Goal: Task Accomplishment & Management: Manage account settings

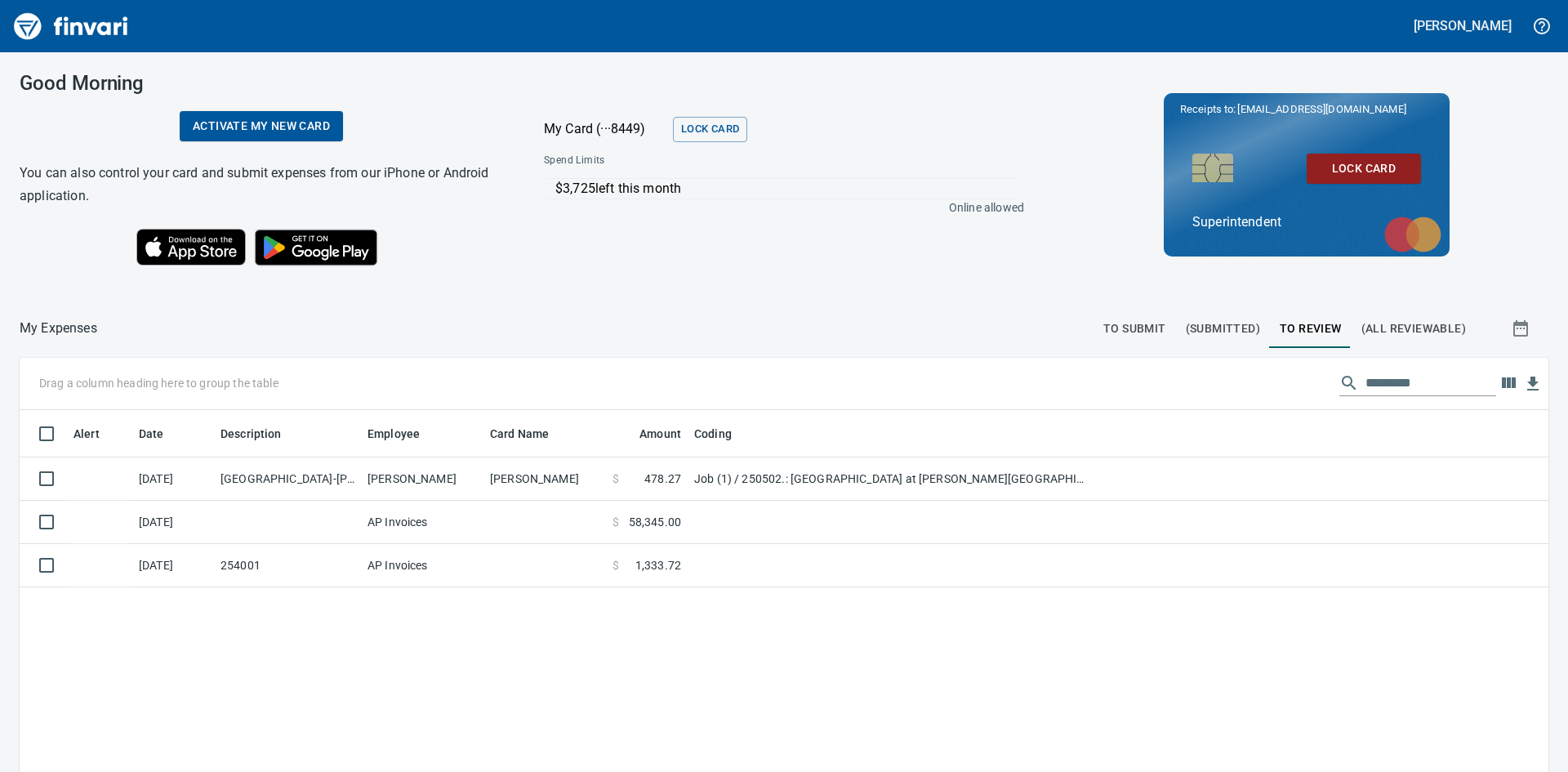
click at [480, 380] on div "Drag a column heading here to group the table" at bounding box center [784, 384] width 1529 height 53
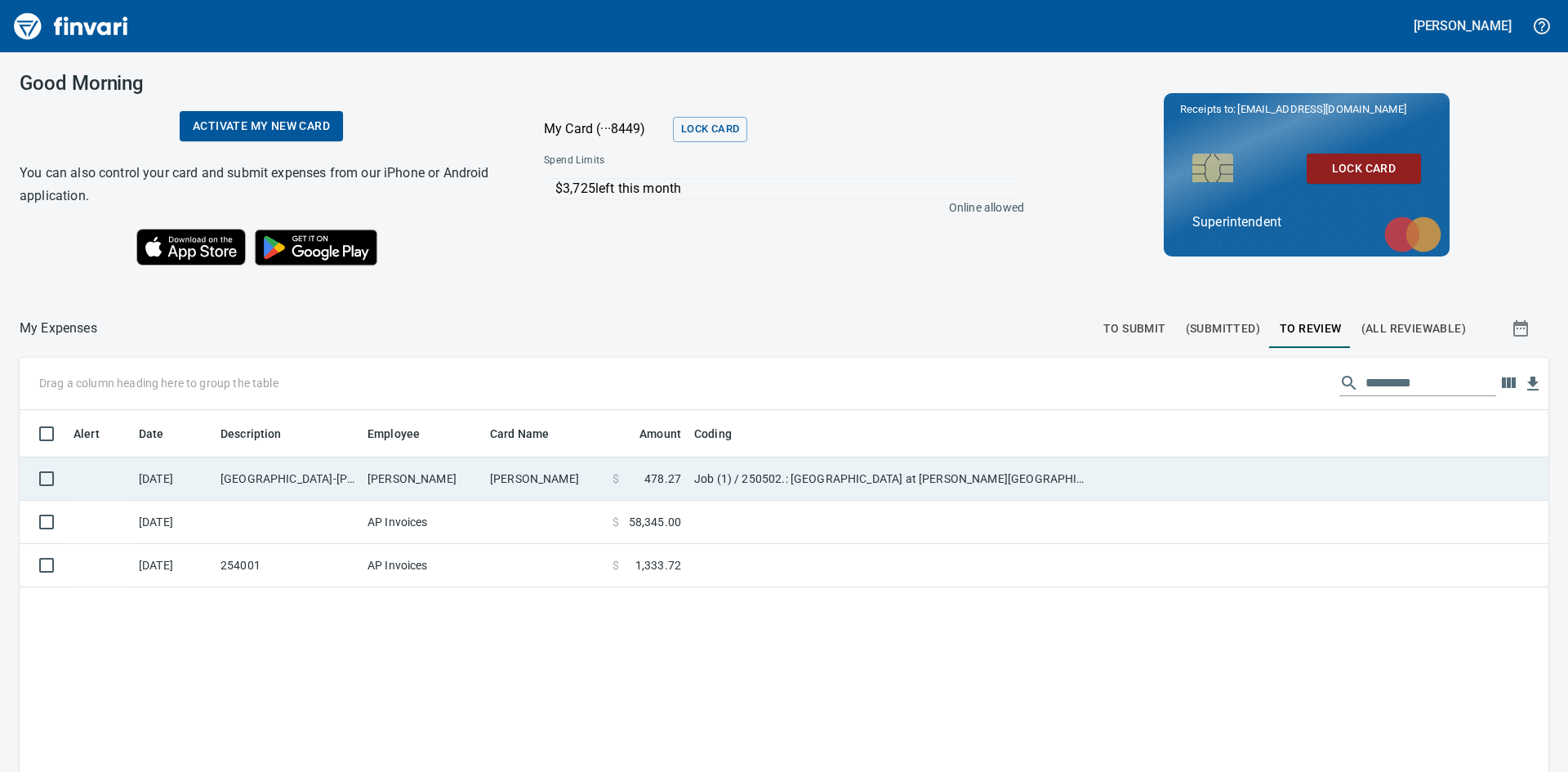
click at [455, 475] on td "[PERSON_NAME]" at bounding box center [422, 479] width 122 height 43
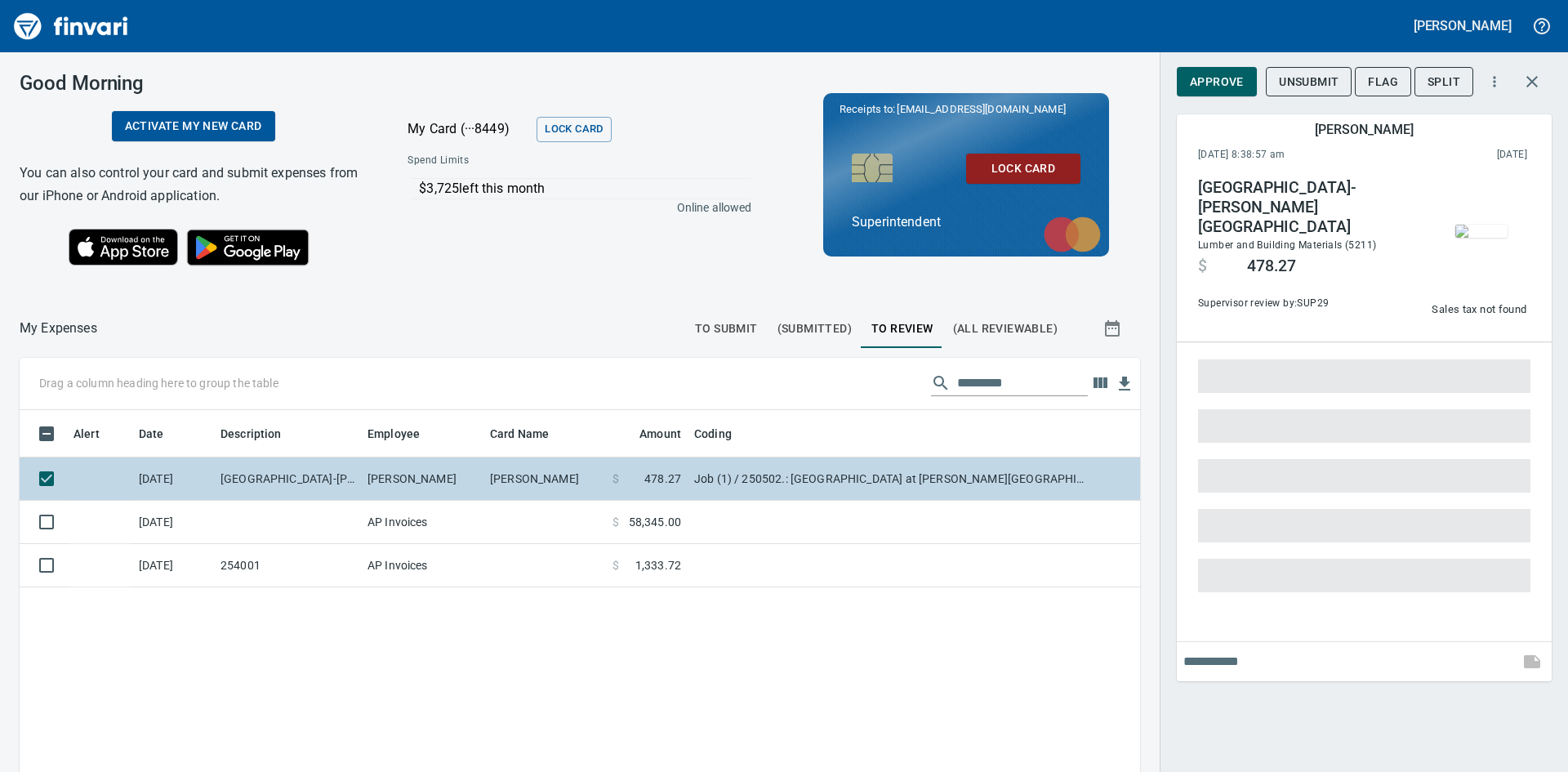
scroll to position [580, 1096]
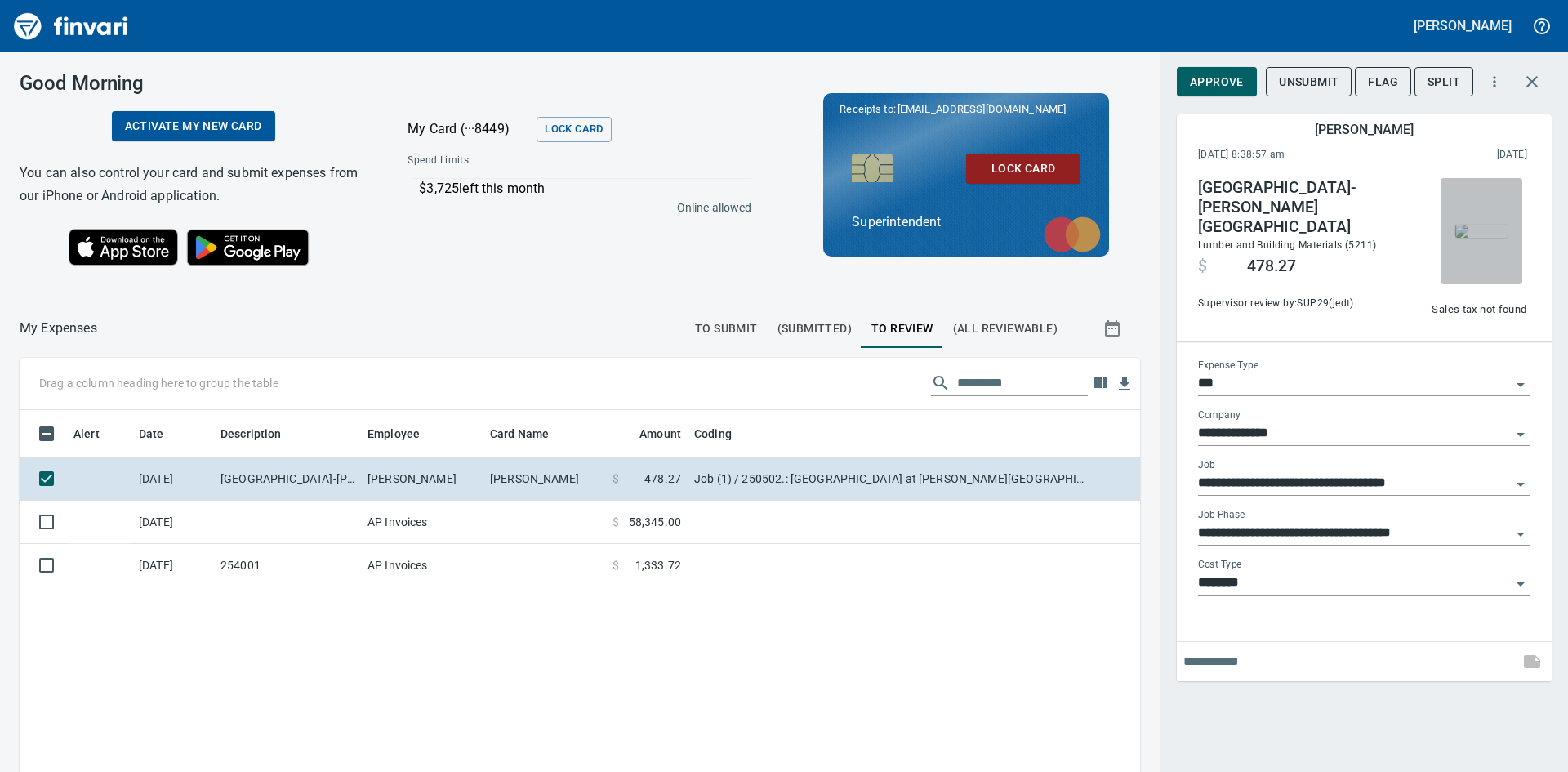
click at [1482, 228] on img "button" at bounding box center [1482, 231] width 53 height 13
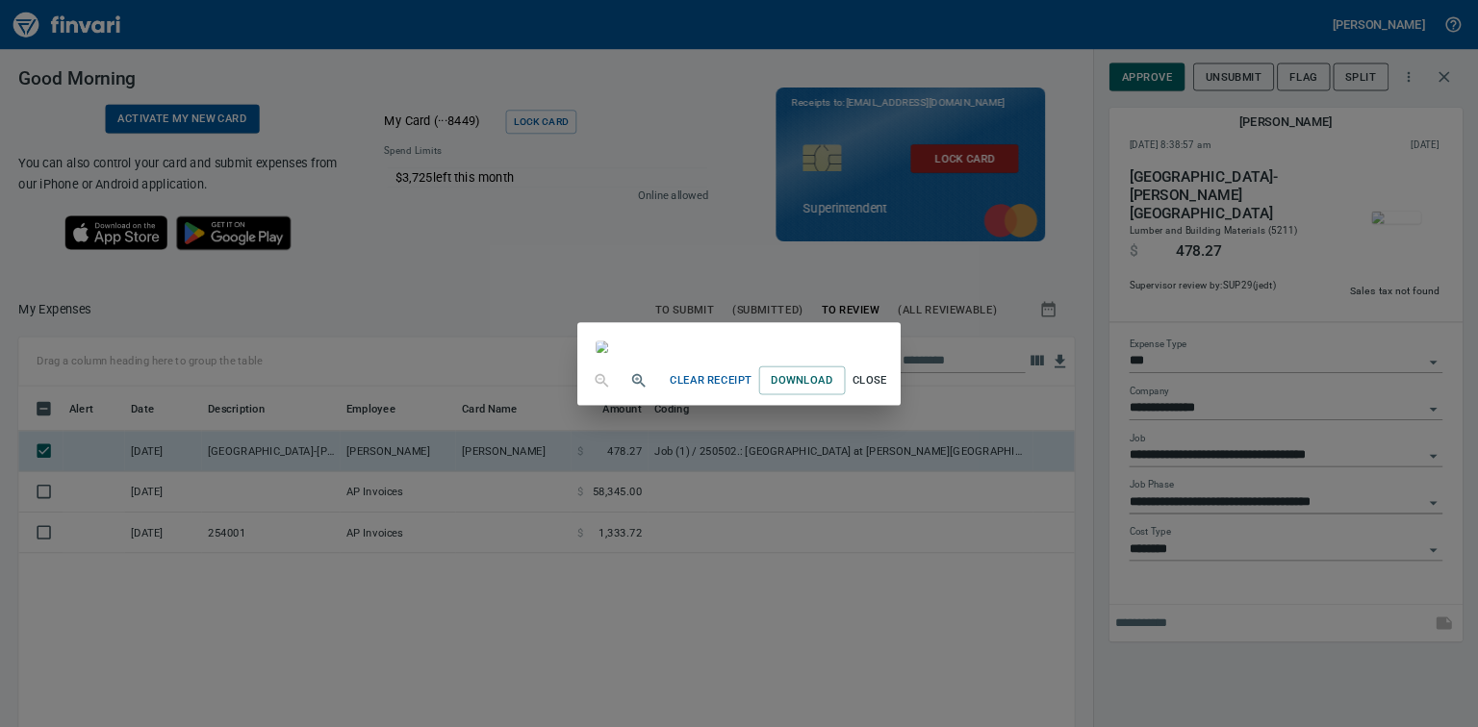
scroll to position [0, 0]
click at [1110, 488] on span "Close" at bounding box center [1087, 476] width 46 height 24
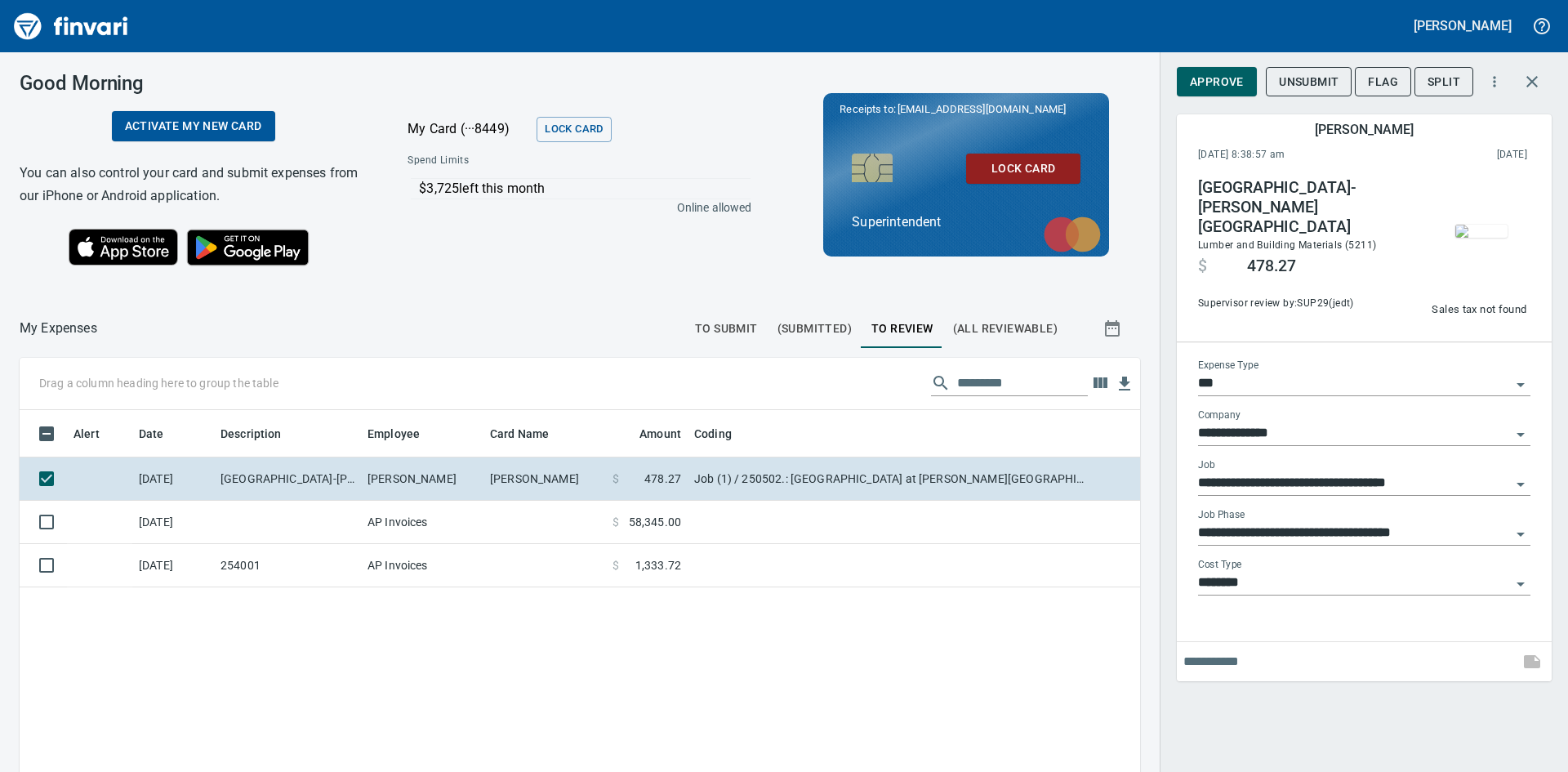
click at [1475, 225] on img "button" at bounding box center [1482, 231] width 53 height 13
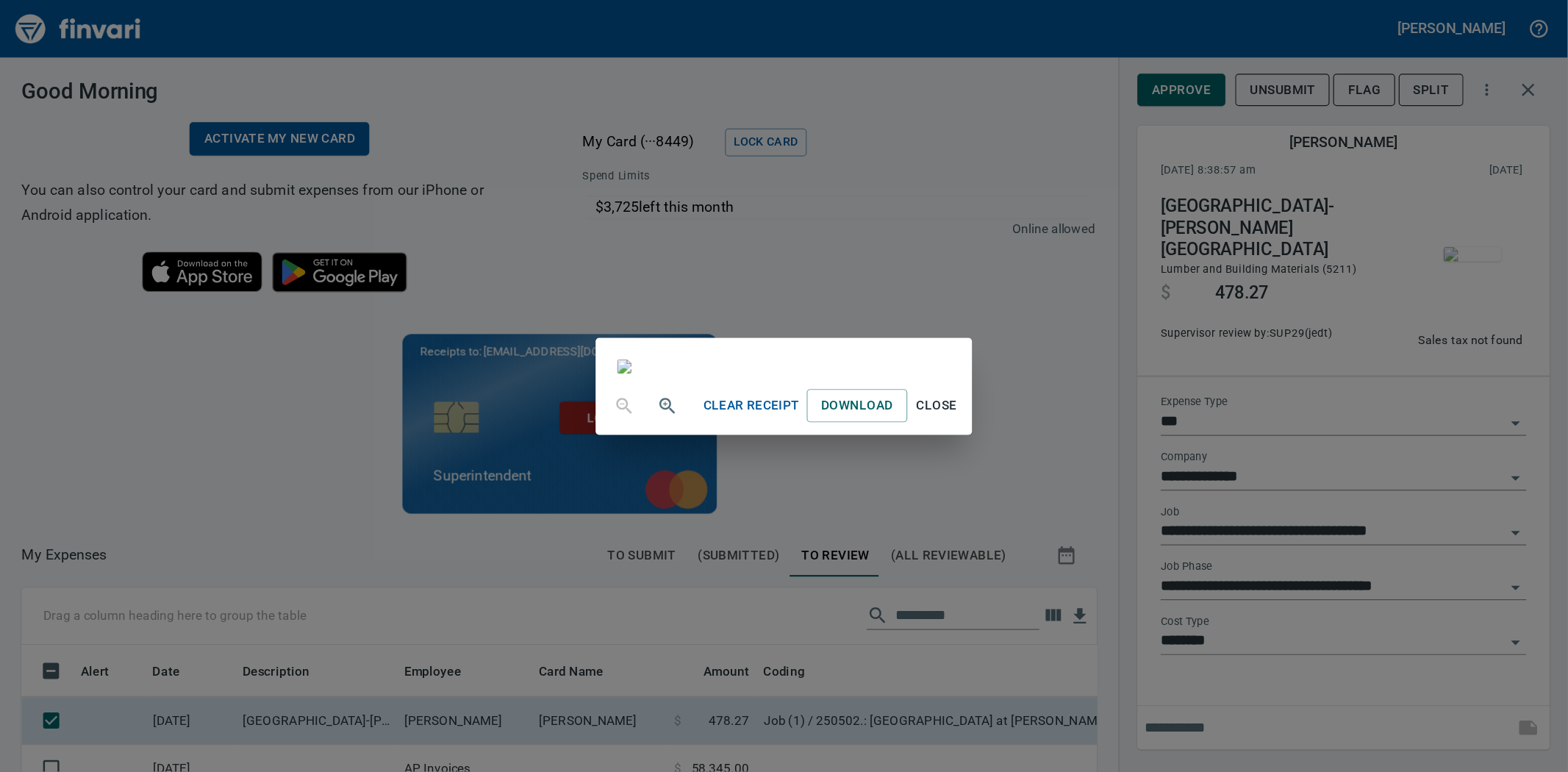
scroll to position [2, 2]
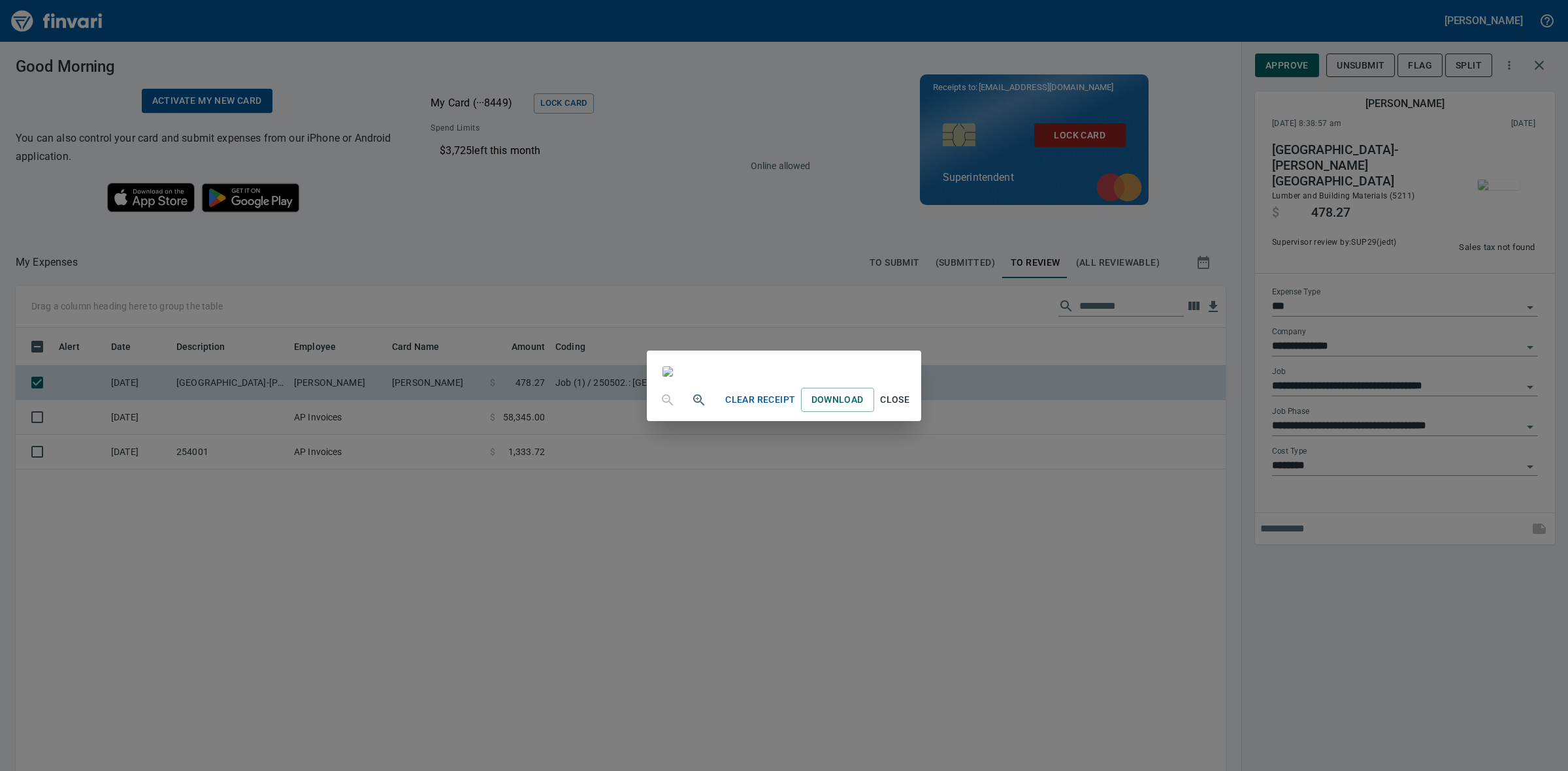
click at [911, 408] on span "Close" at bounding box center [895, 400] width 31 height 16
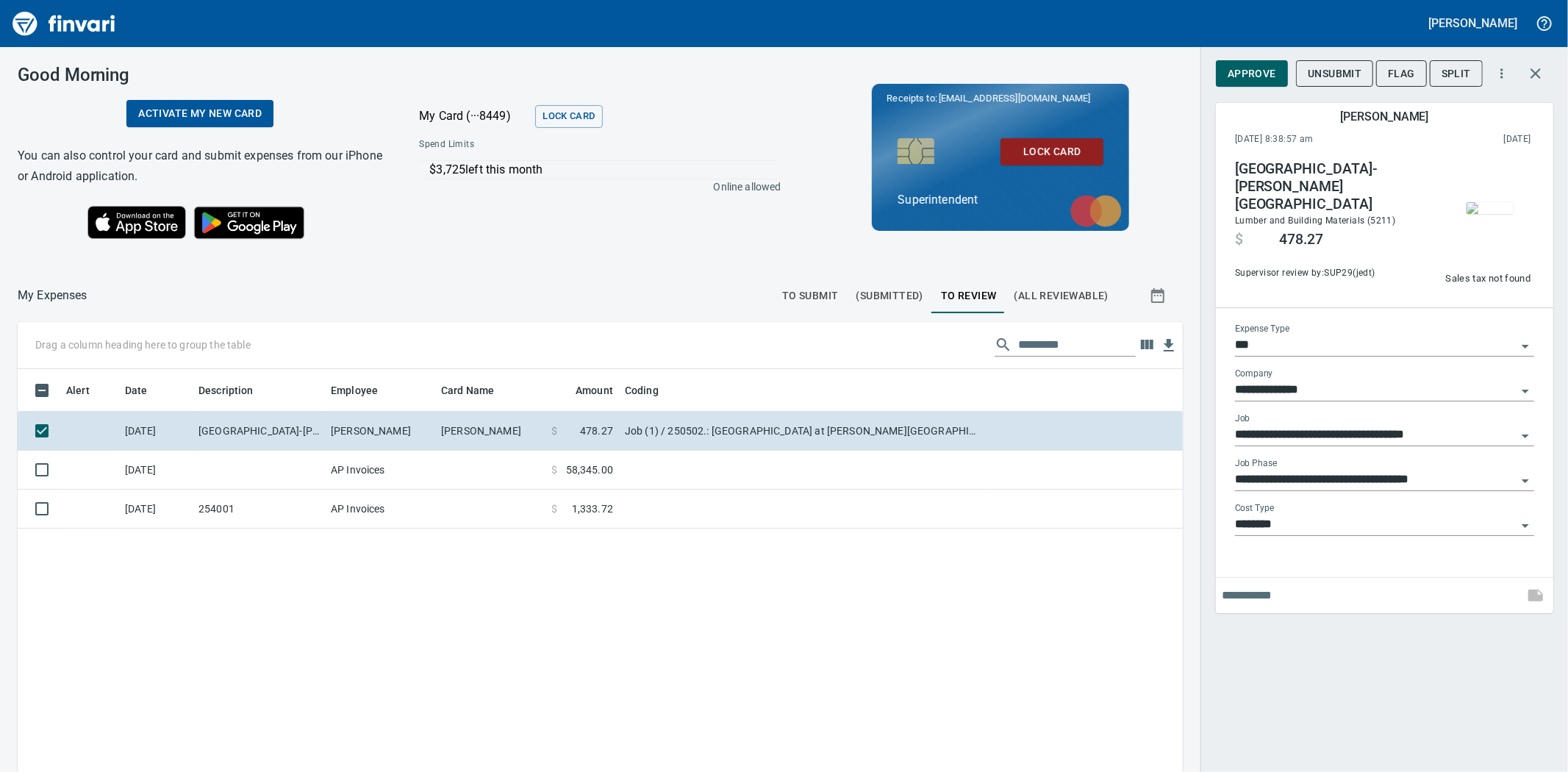
scroll to position [598, 1129]
click at [1262, 79] on span "Approve" at bounding box center [1252, 74] width 49 height 18
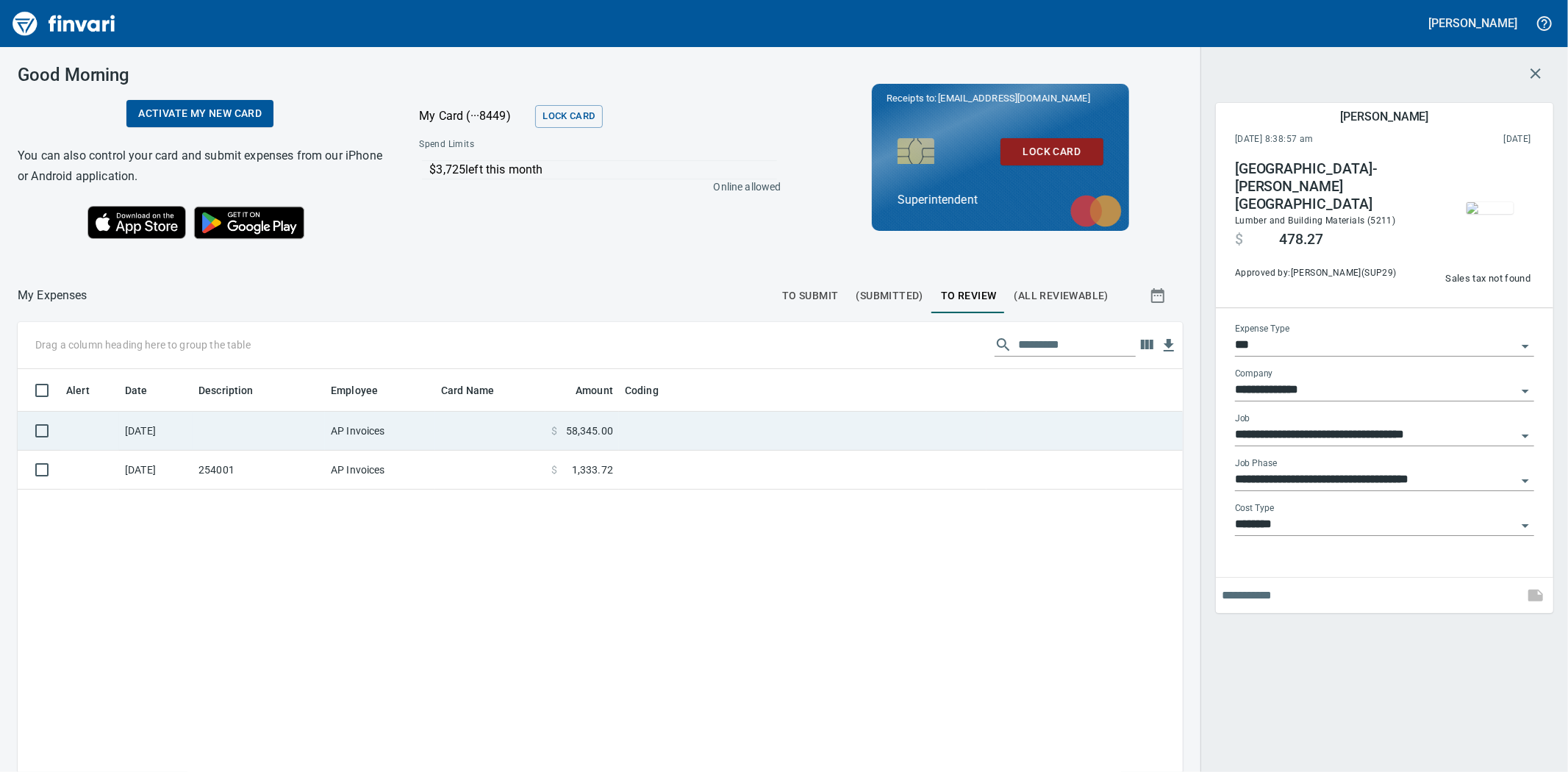
drag, startPoint x: 306, startPoint y: 423, endPoint x: 319, endPoint y: 424, distance: 13.0
click at [306, 422] on td at bounding box center [258, 431] width 132 height 39
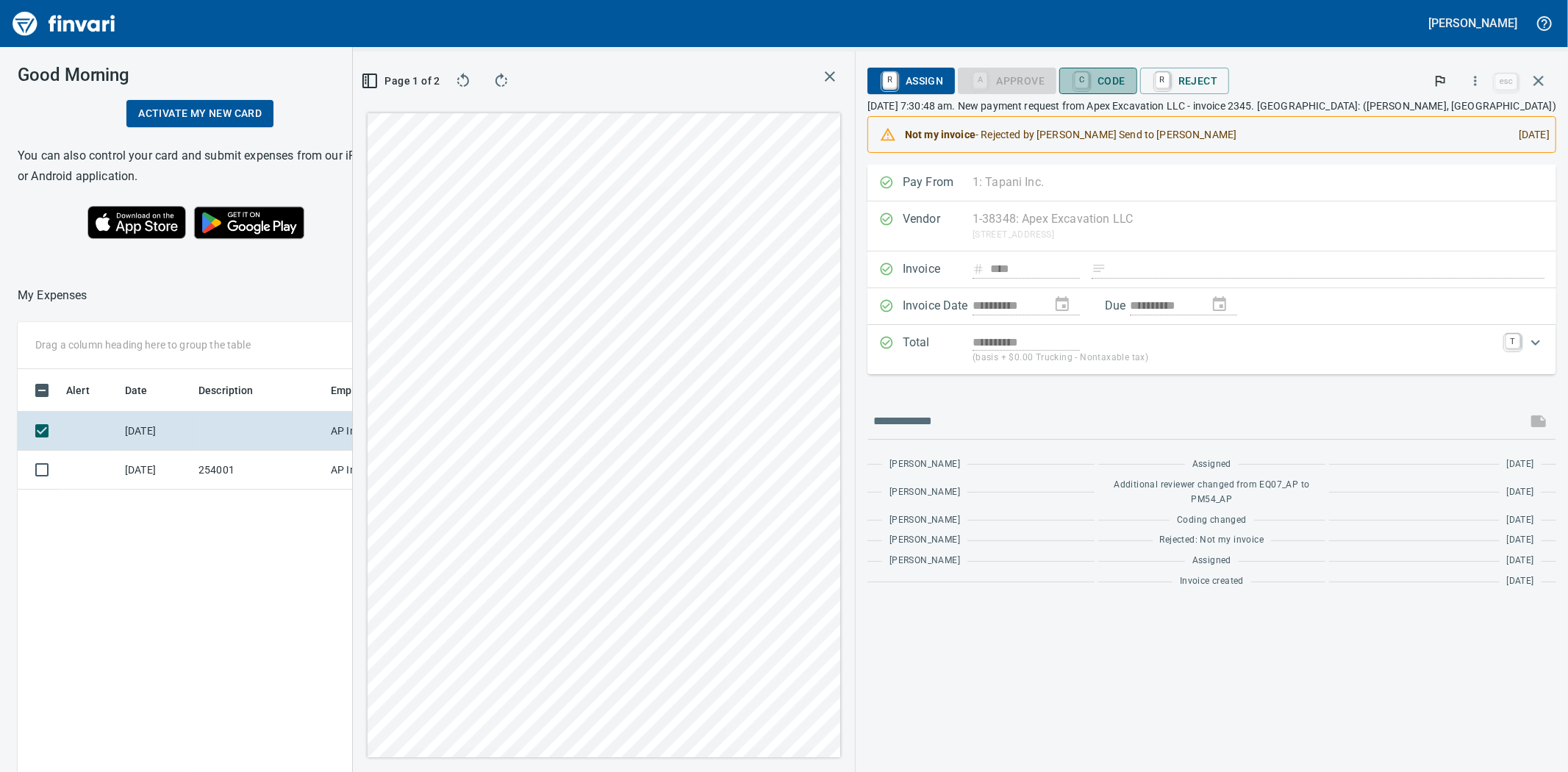
click at [1126, 82] on span "C Code" at bounding box center [1098, 80] width 54 height 25
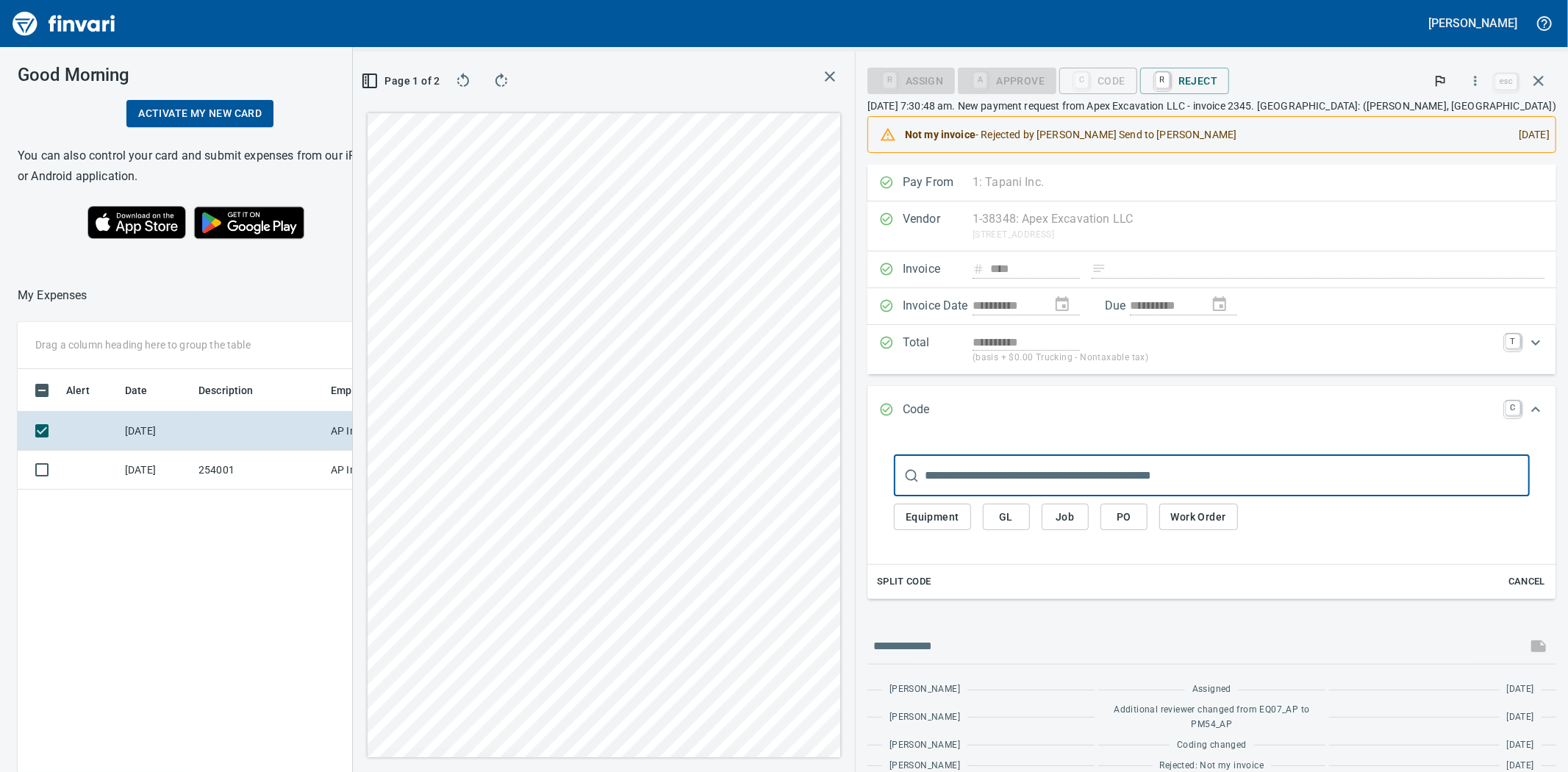
click at [1077, 524] on span "Job" at bounding box center [1065, 517] width 24 height 18
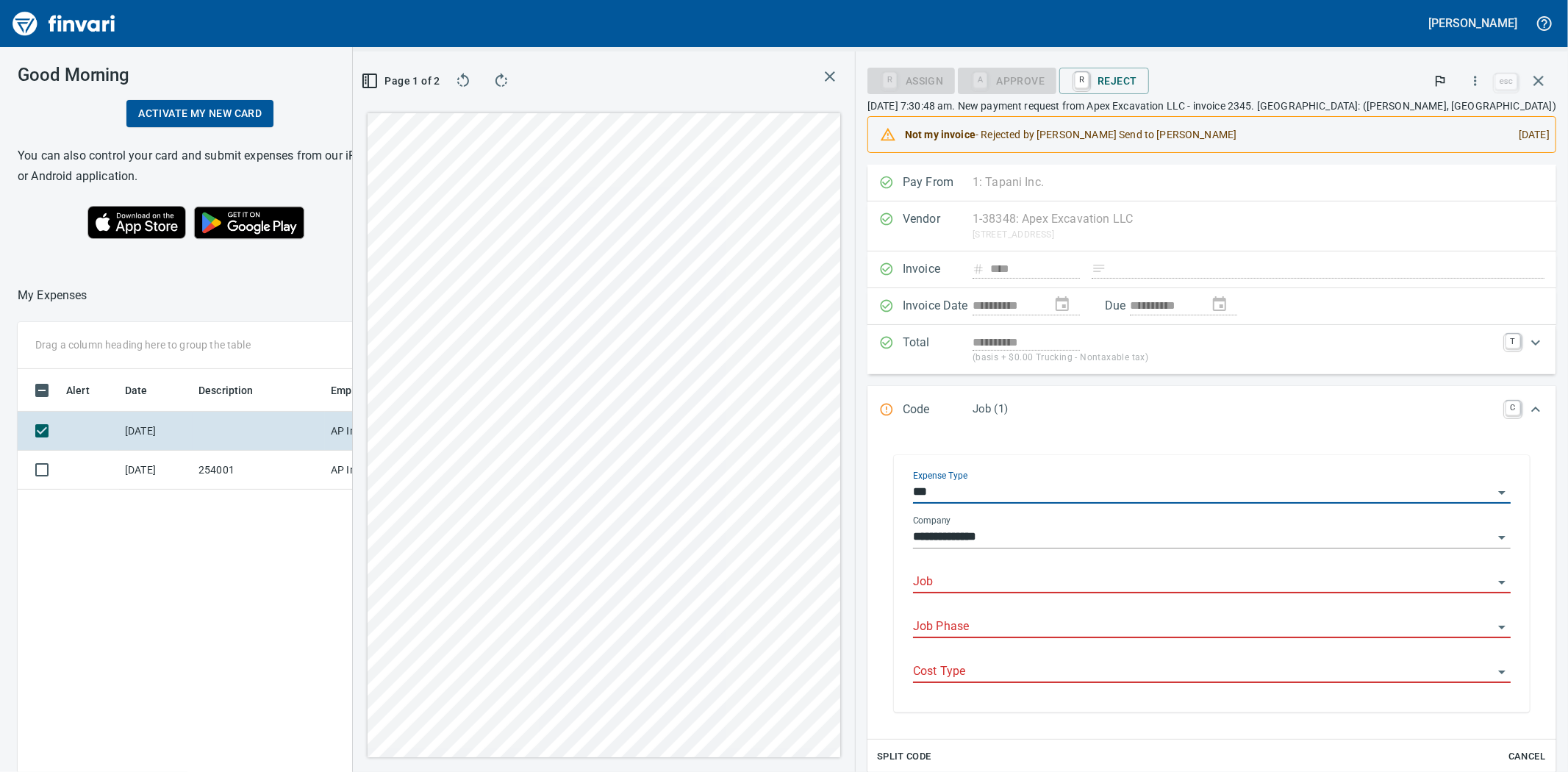
click at [1081, 575] on input "Job" at bounding box center [1203, 582] width 580 height 21
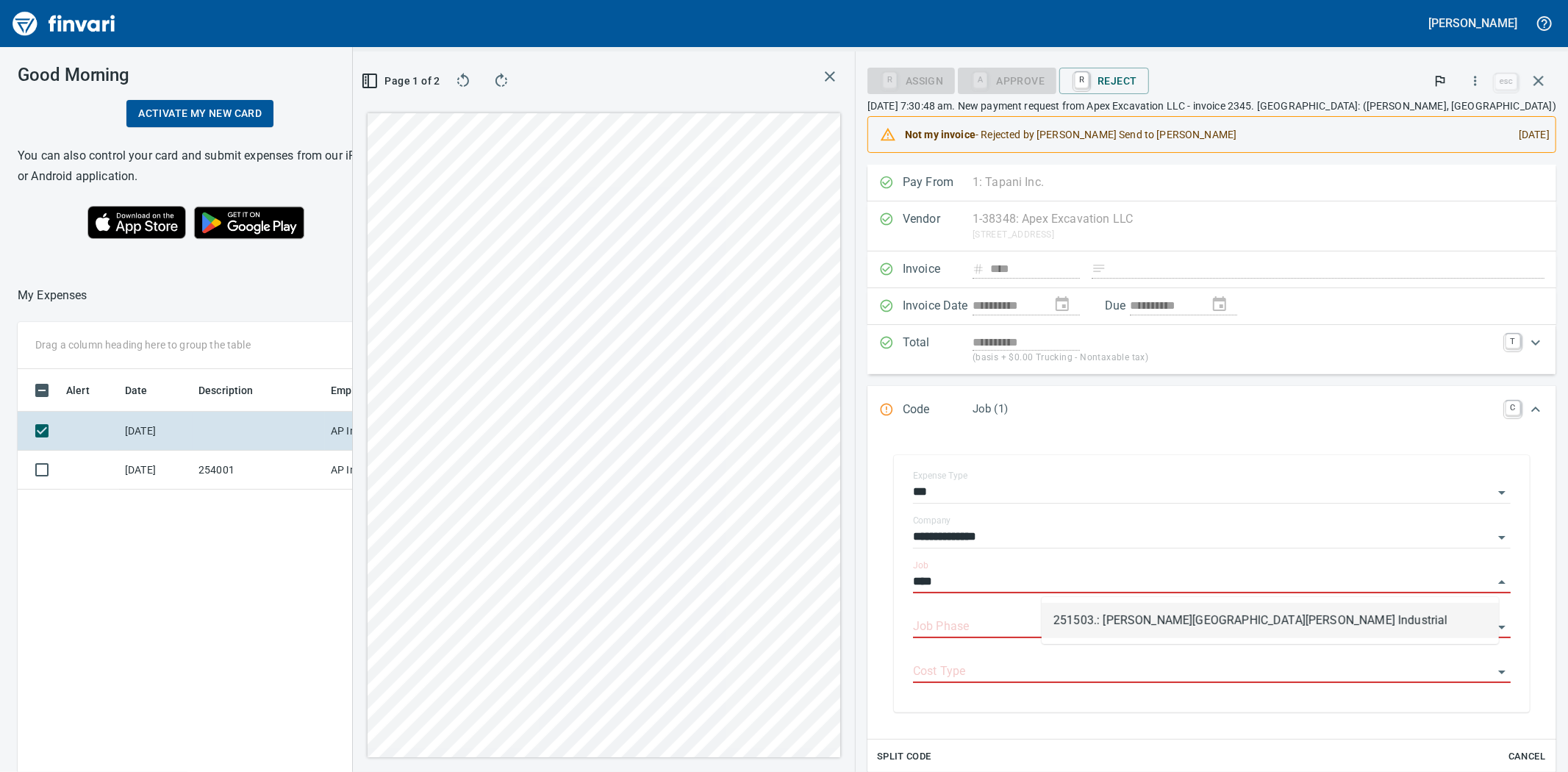
click at [1090, 605] on li "251503.: [PERSON_NAME][GEOGRAPHIC_DATA][PERSON_NAME] Industrial" at bounding box center [1270, 621] width 458 height 35
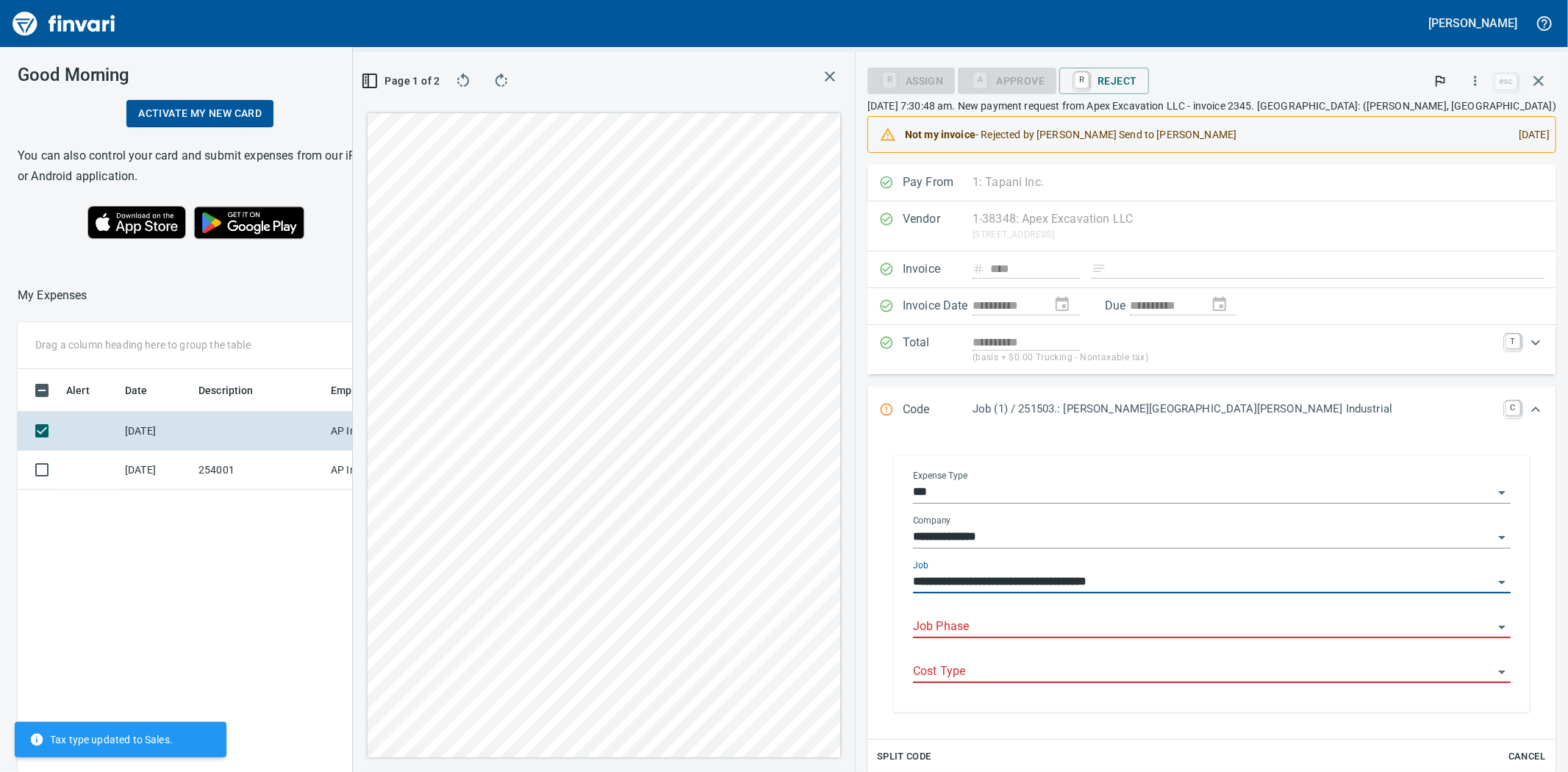
type input "**********"
click at [1093, 626] on input "Job Phase" at bounding box center [1203, 627] width 580 height 21
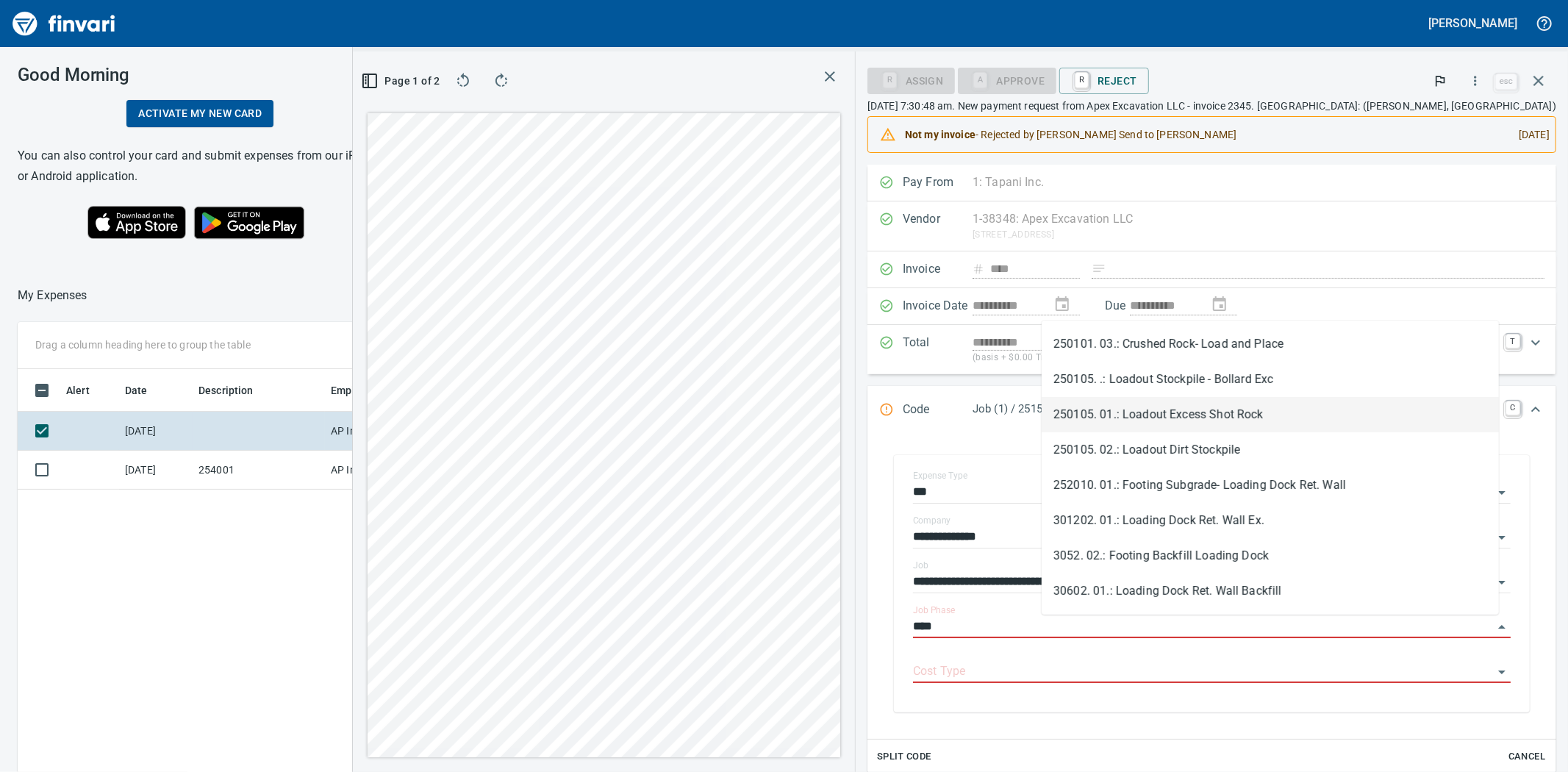
click at [1207, 419] on li "250105. 01.: Loadout Excess Shot Rock" at bounding box center [1270, 415] width 458 height 35
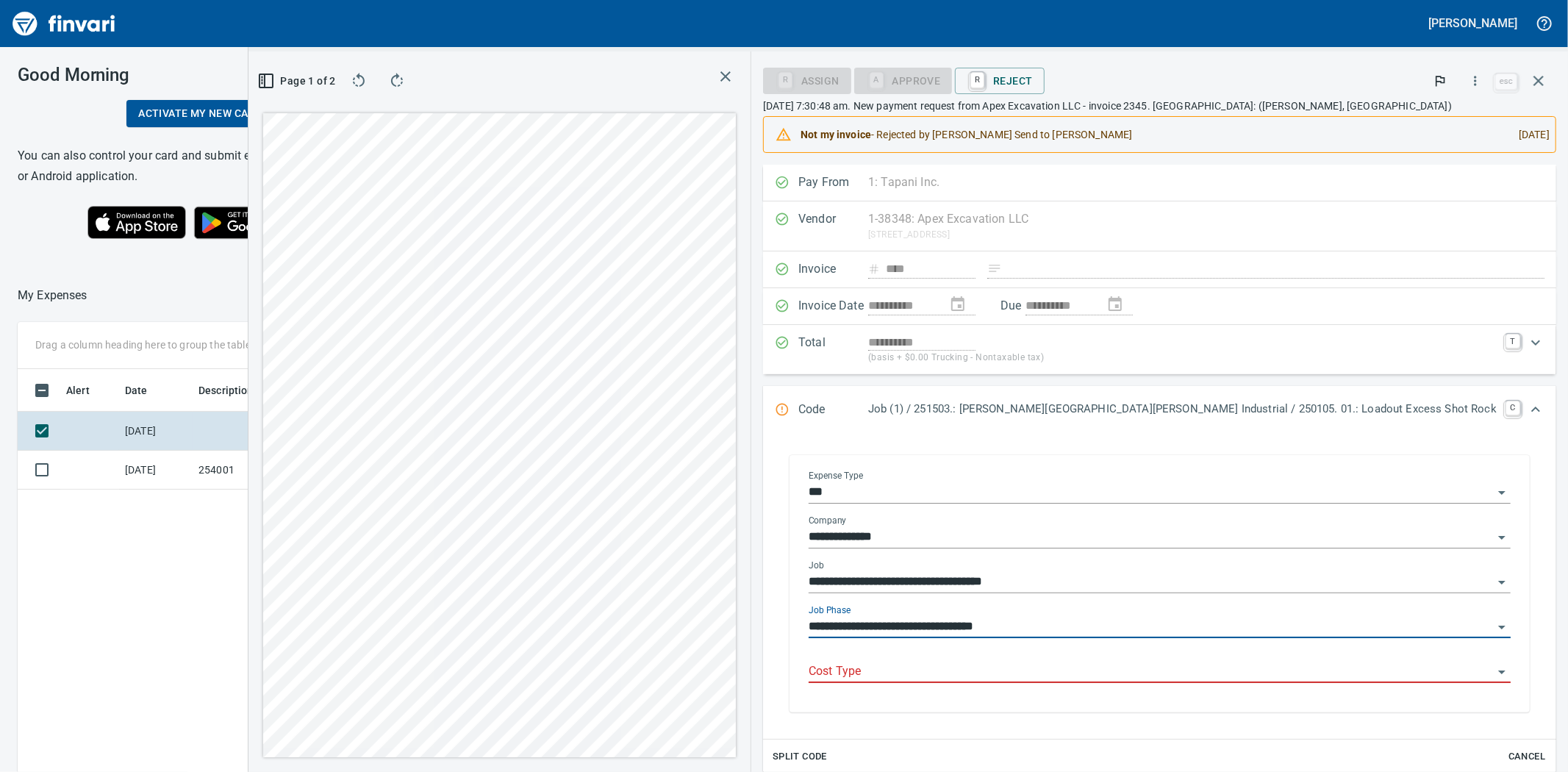
type input "**********"
click at [1002, 667] on input "Cost Type" at bounding box center [1151, 672] width 685 height 21
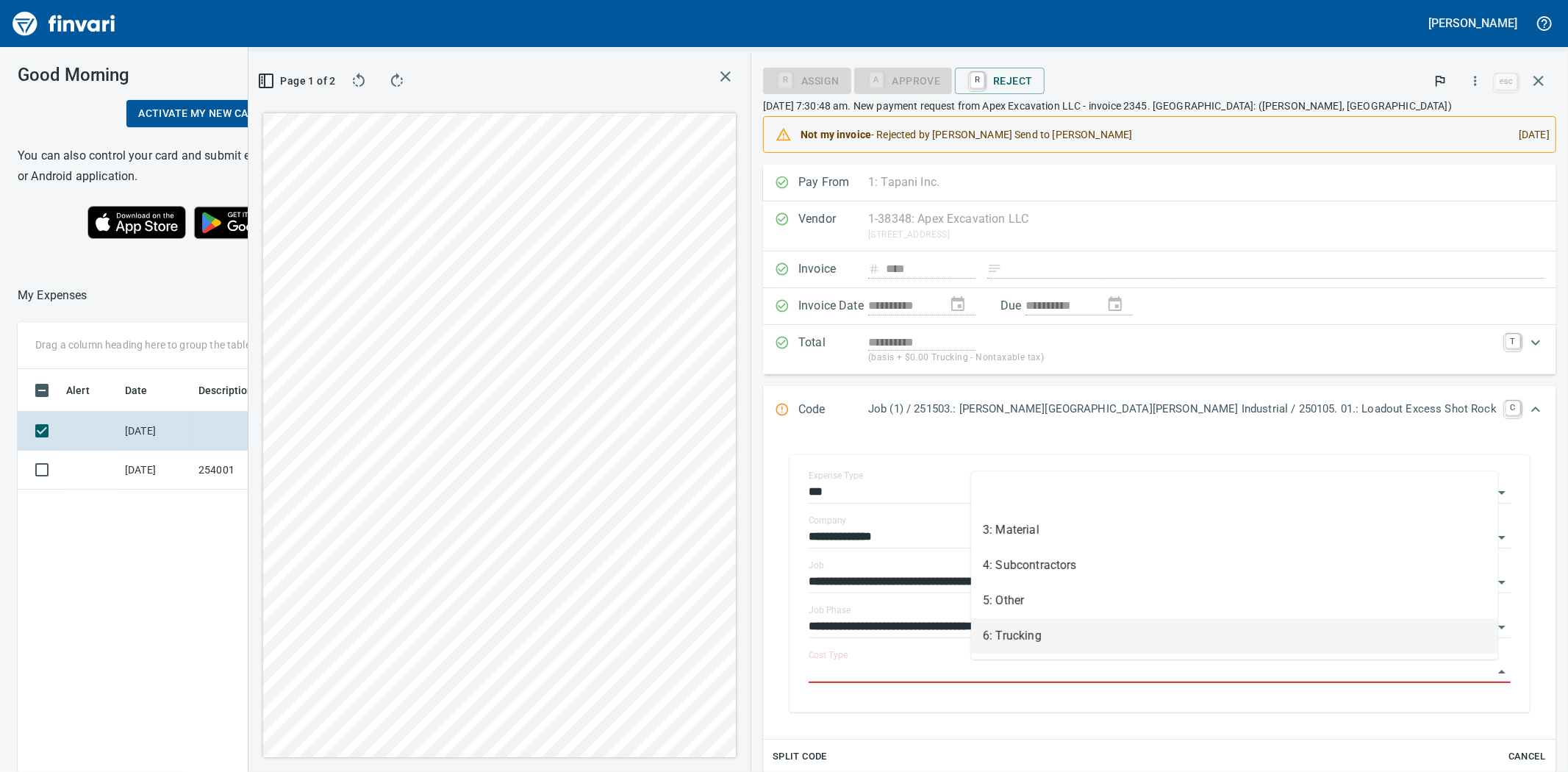
click at [1015, 628] on li "6: Trucking" at bounding box center [1235, 636] width 527 height 35
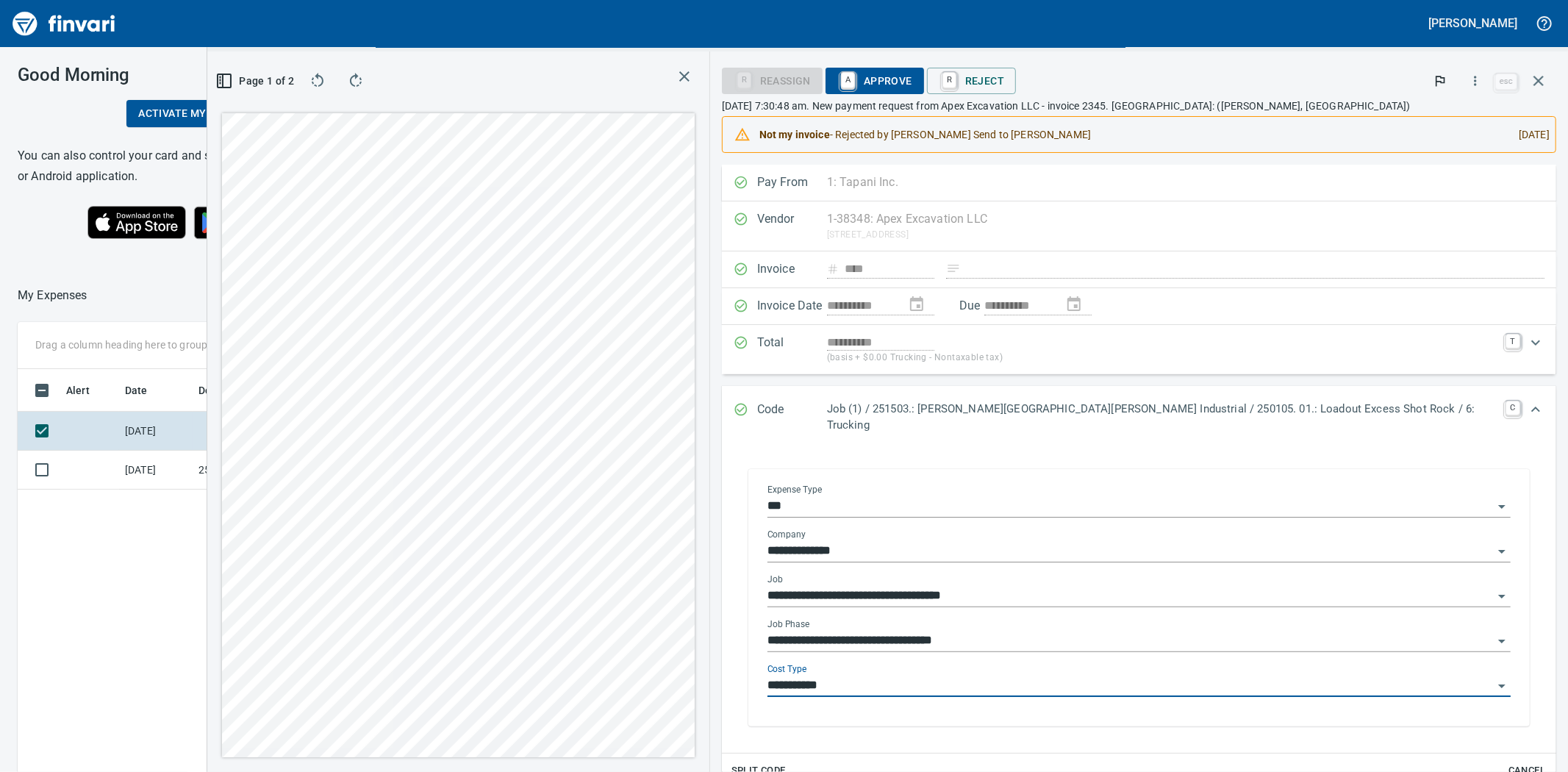
type input "**********"
click at [364, 79] on icon "button" at bounding box center [355, 80] width 18 height 18
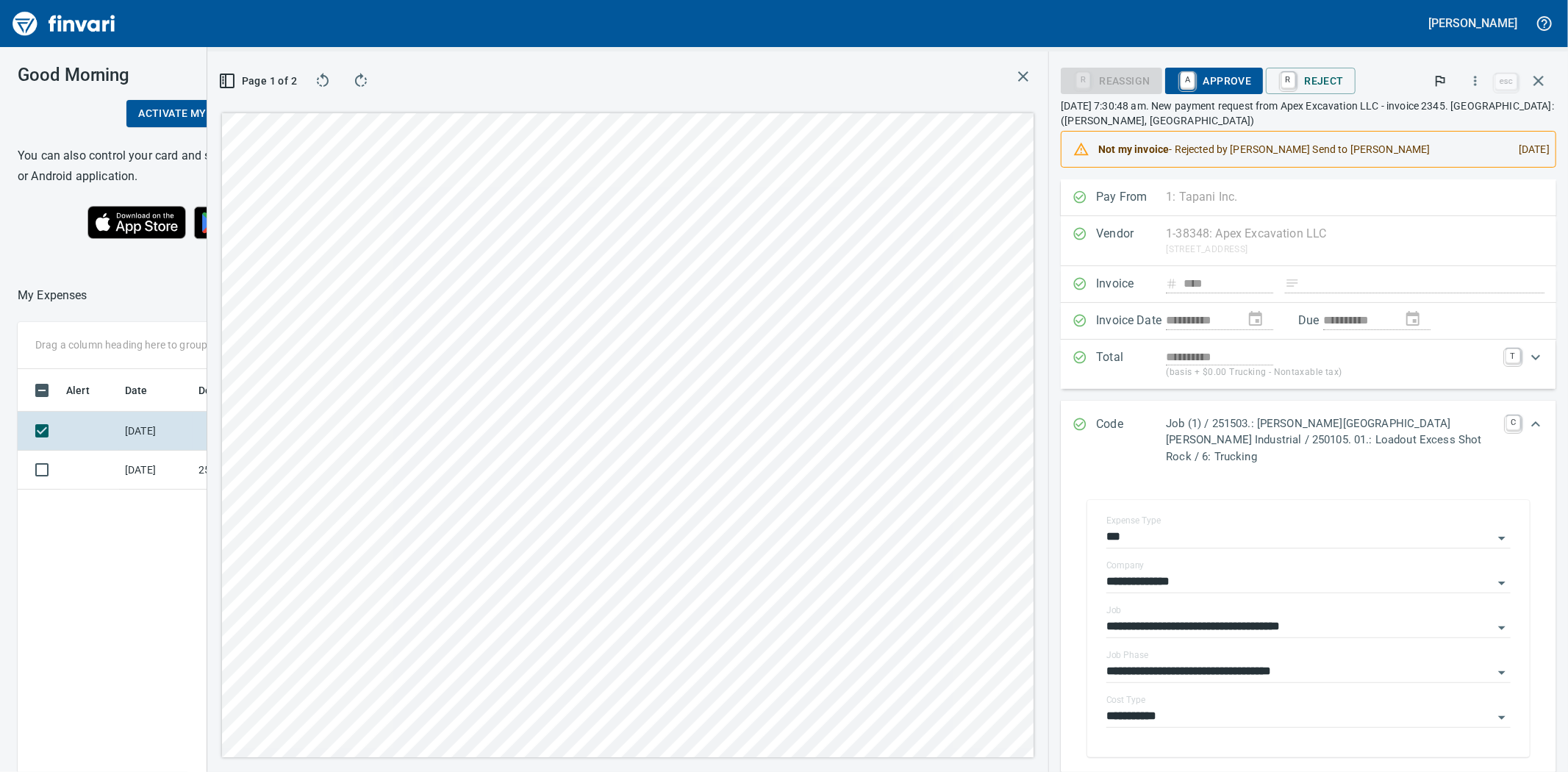
click at [321, 77] on icon "button" at bounding box center [322, 80] width 18 height 18
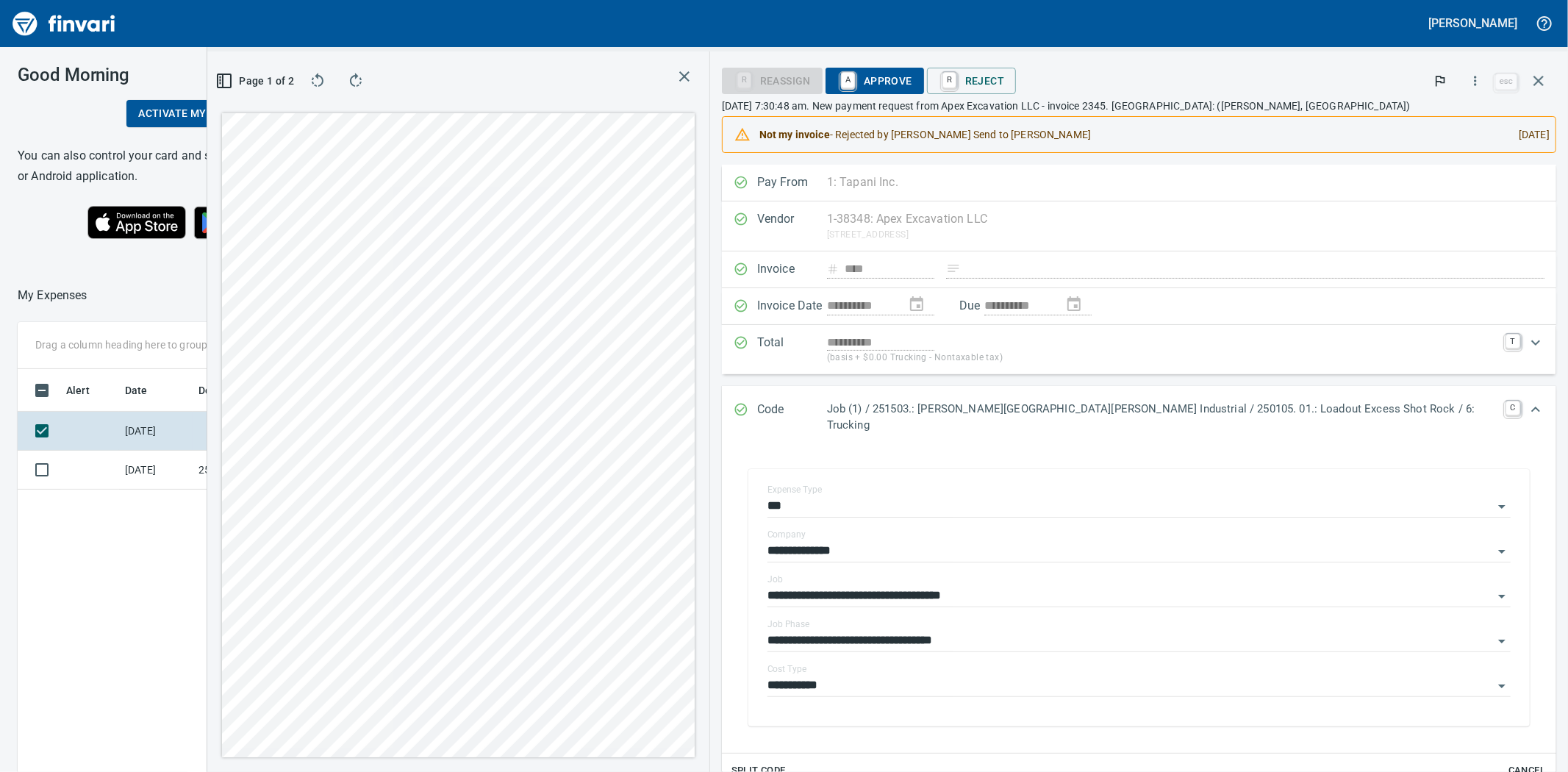
click at [233, 85] on icon "button" at bounding box center [224, 80] width 18 height 18
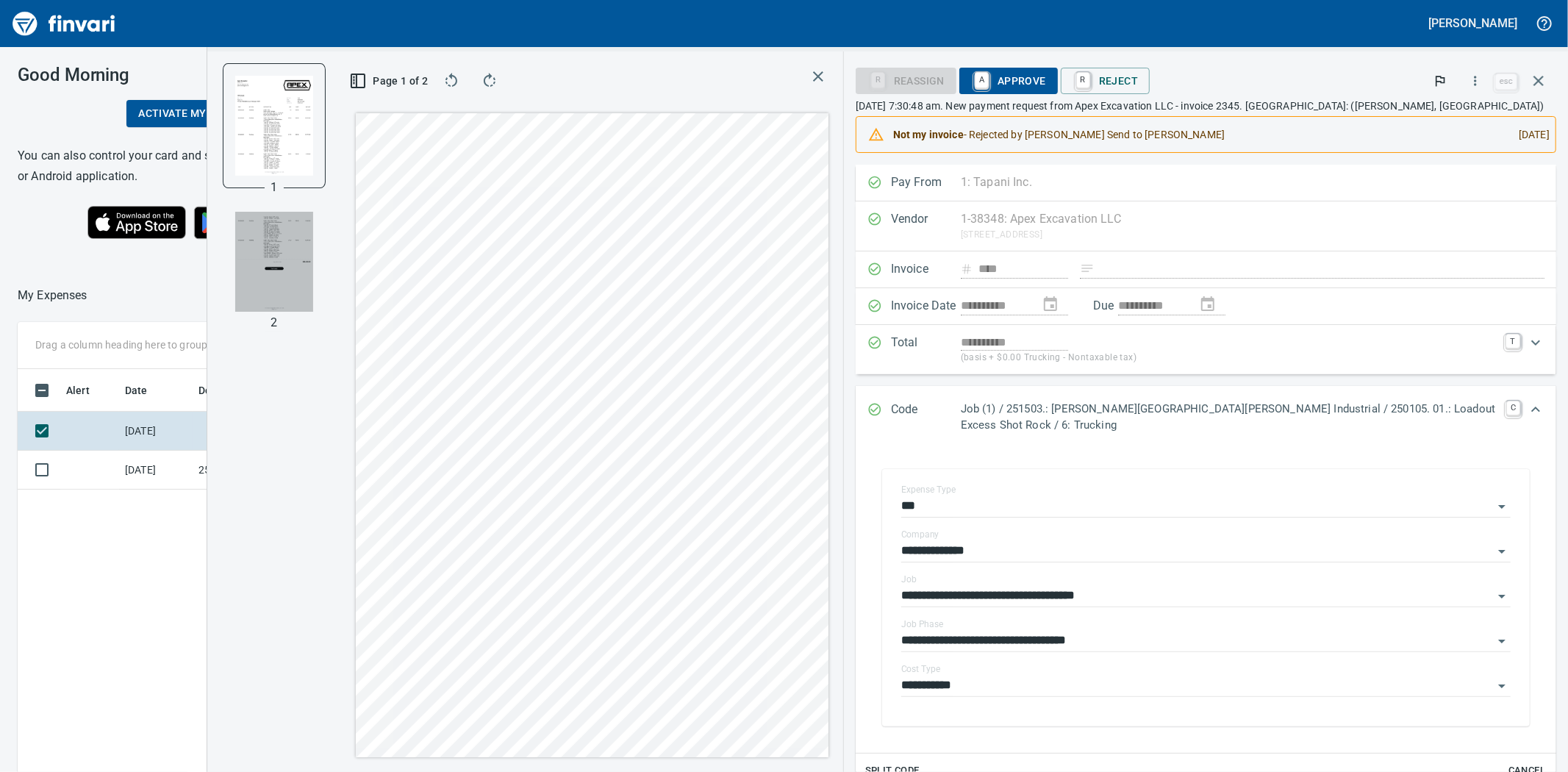
click at [302, 252] on img "button" at bounding box center [274, 261] width 77 height 100
click at [1015, 86] on span "A Approve" at bounding box center [1009, 80] width 75 height 25
